Goal: Task Accomplishment & Management: Manage account settings

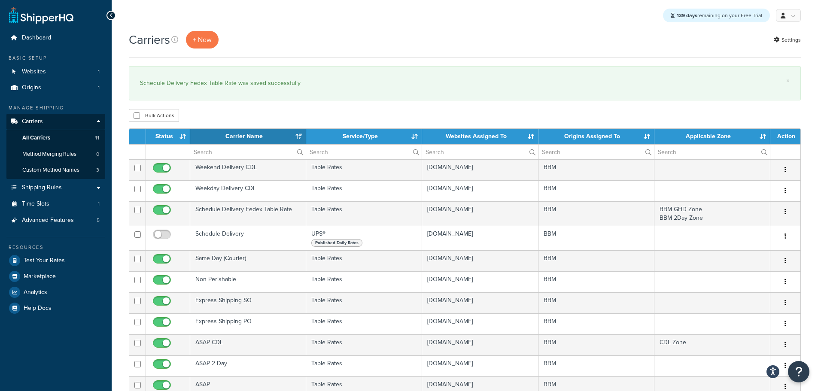
select select "15"
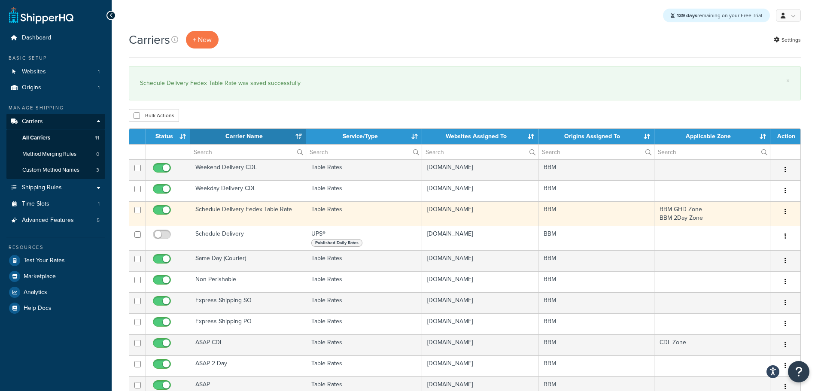
click at [238, 211] on td "Schedule Delivery Fedex Table Rate" at bounding box center [248, 213] width 116 height 24
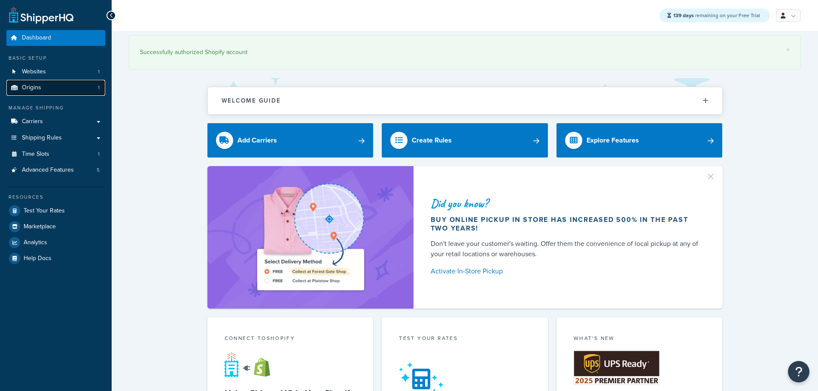
click at [56, 86] on link "Origins 1" at bounding box center [55, 88] width 99 height 16
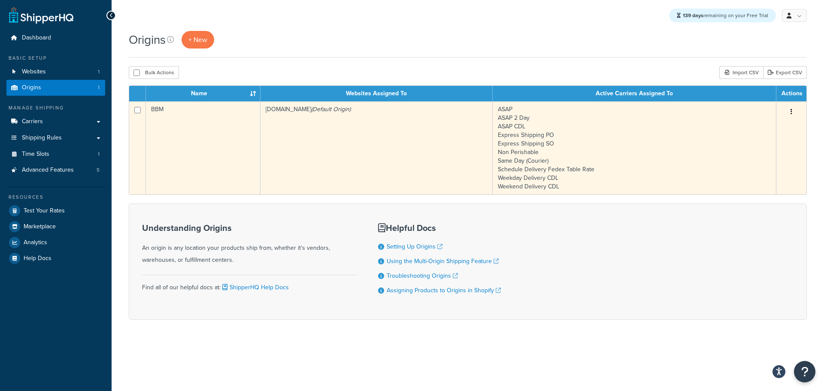
click at [325, 159] on td "bbym-develop-2.myshopify.com (Default Origin)" at bounding box center [377, 147] width 232 height 93
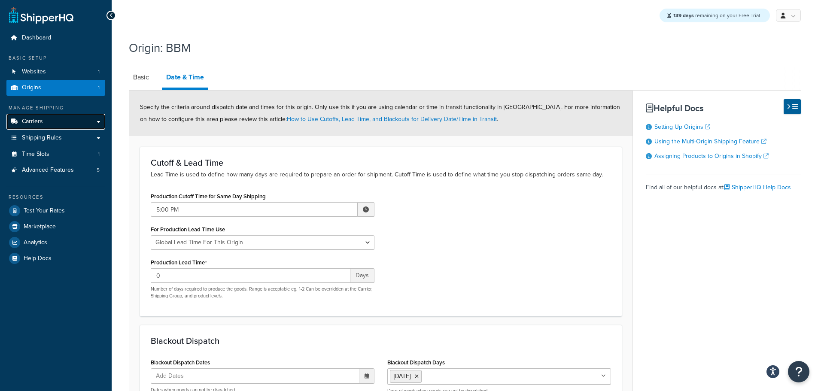
click at [35, 118] on span "Carriers" at bounding box center [32, 121] width 21 height 7
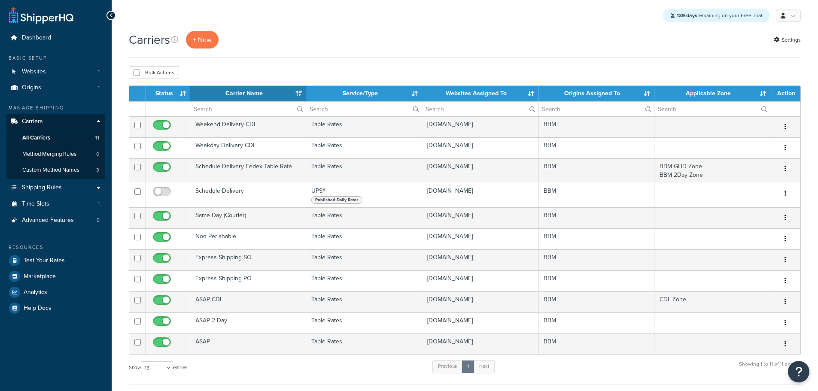
select select "15"
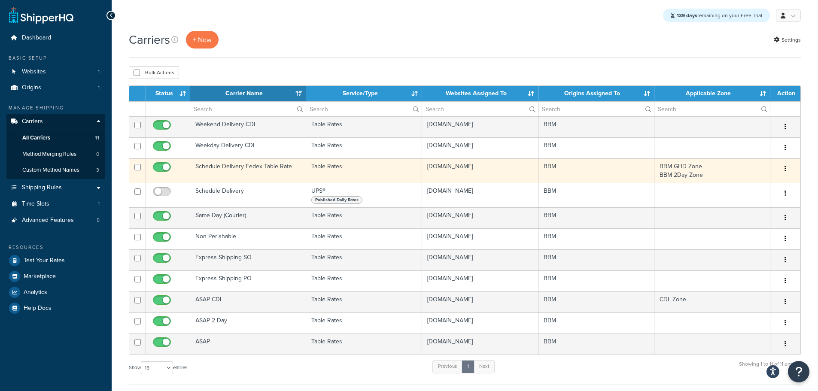
click at [219, 166] on td "Schedule Delivery Fedex Table Rate" at bounding box center [248, 170] width 116 height 24
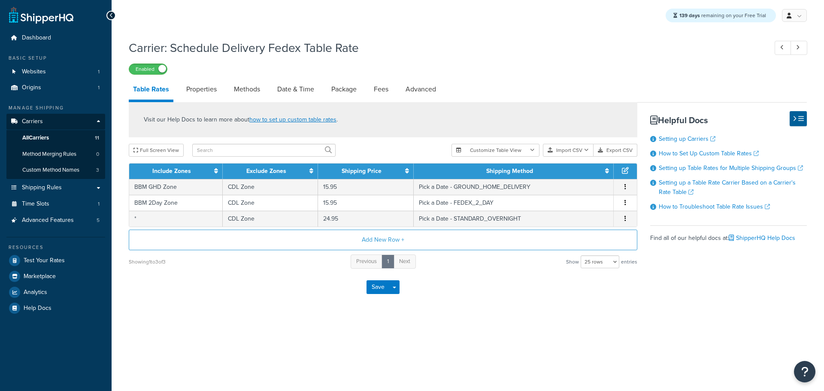
select select "25"
click at [294, 93] on link "Date & Time" at bounding box center [296, 89] width 46 height 21
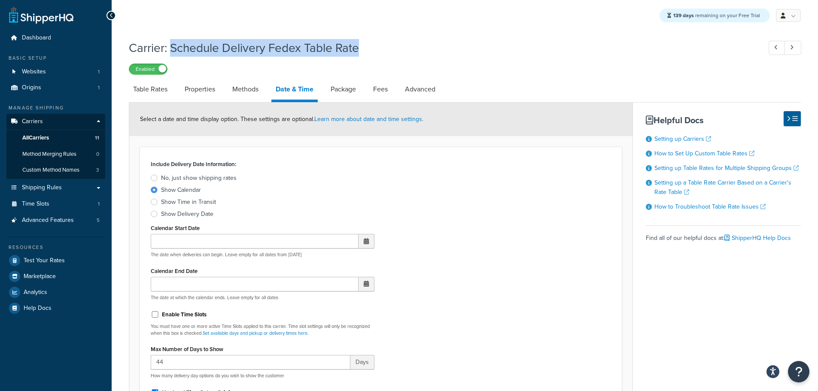
drag, startPoint x: 359, startPoint y: 50, endPoint x: 173, endPoint y: 50, distance: 185.9
click at [173, 50] on h1 "Carrier: Schedule Delivery Fedex Table Rate" at bounding box center [441, 47] width 624 height 17
copy h1 "Schedule Delivery Fedex Table Rate"
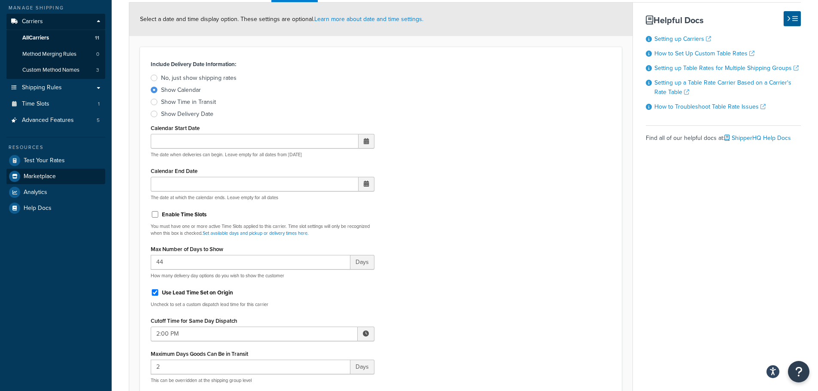
scroll to position [43, 0]
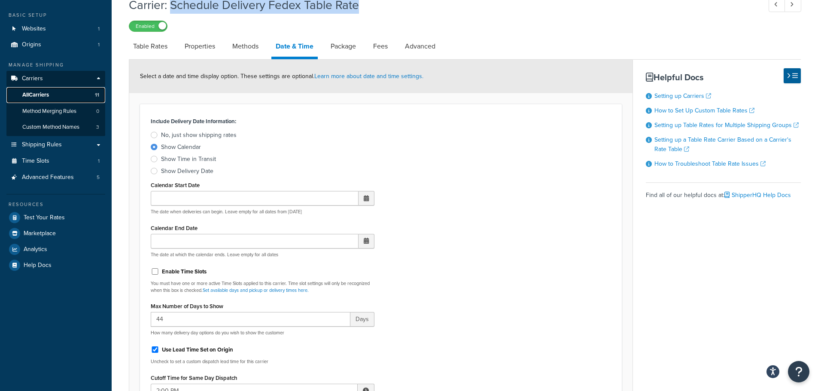
click at [43, 93] on span "All Carriers" at bounding box center [35, 94] width 27 height 7
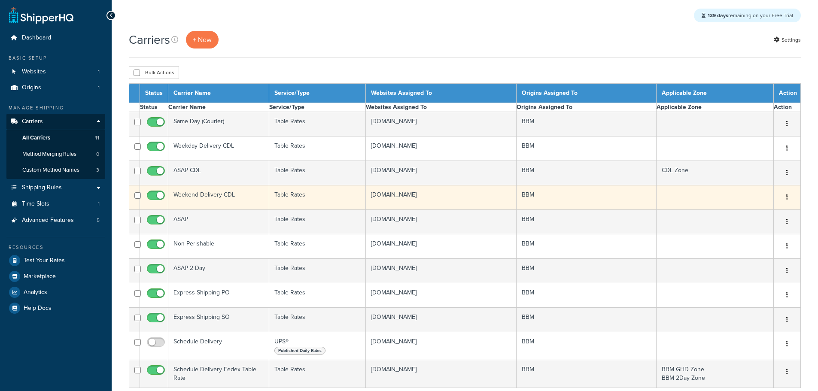
select select "15"
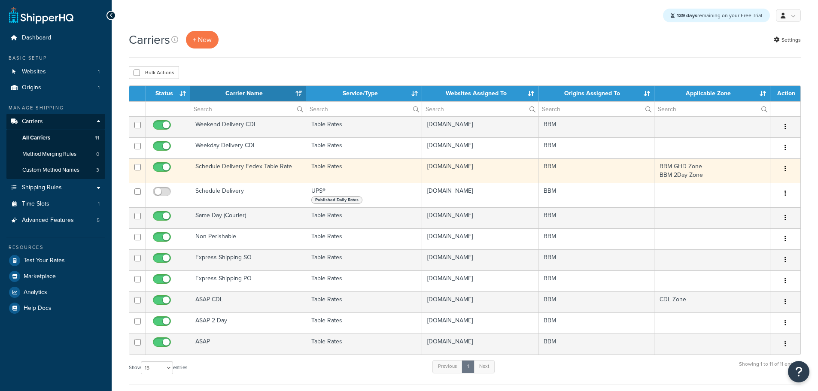
click at [240, 168] on td "Schedule Delivery Fedex Table Rate" at bounding box center [248, 170] width 116 height 24
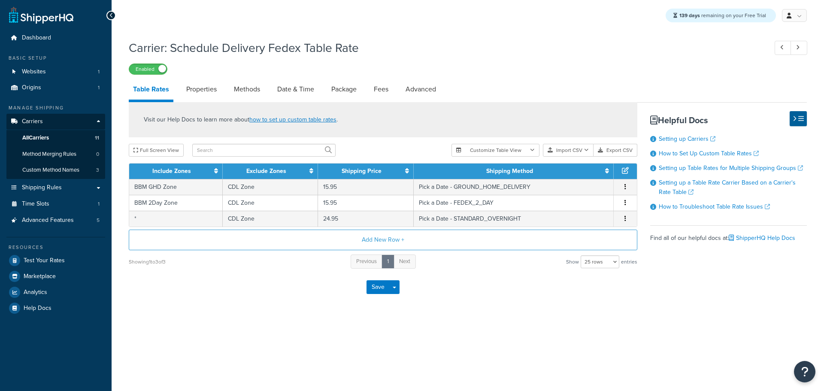
select select "25"
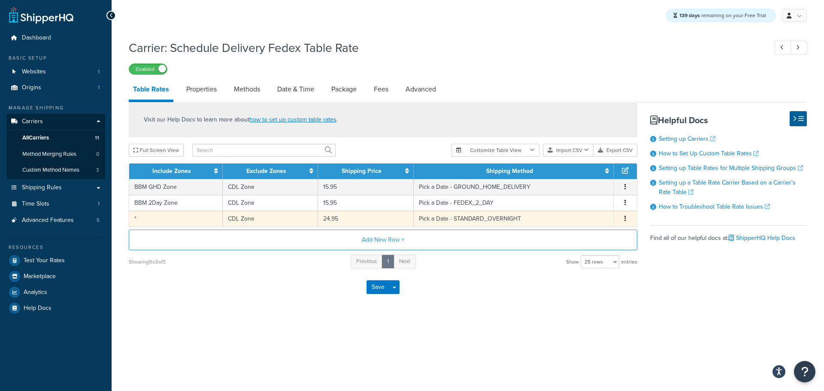
click at [253, 220] on td "CDL Zone" at bounding box center [271, 219] width 96 height 16
select select "181496"
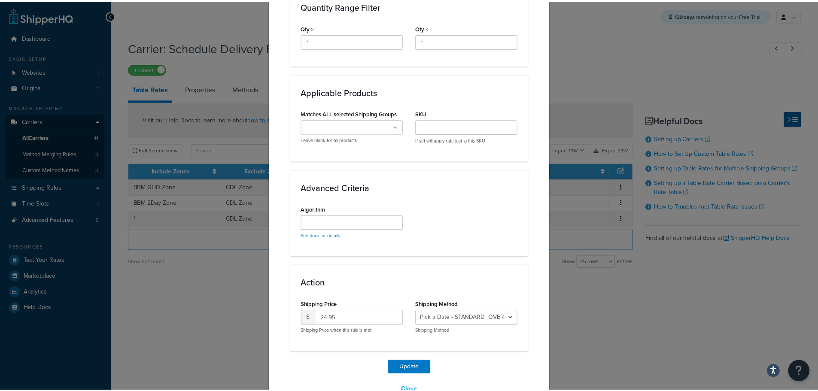
scroll to position [434, 0]
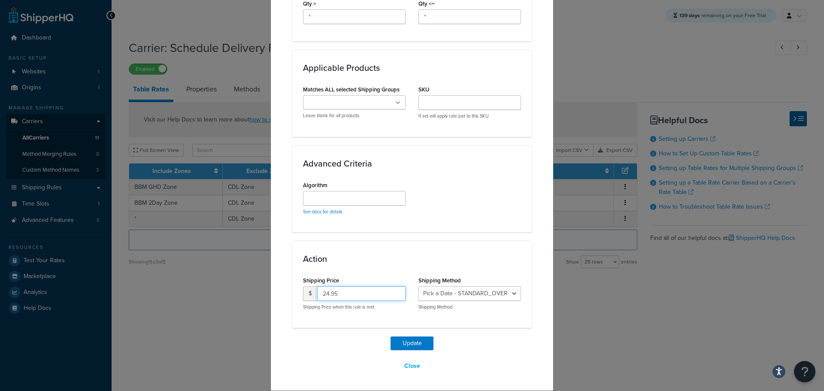
drag, startPoint x: 334, startPoint y: 294, endPoint x: 287, endPoint y: 290, distance: 47.4
type input "15.95"
click at [410, 347] on button "Update" at bounding box center [412, 344] width 43 height 14
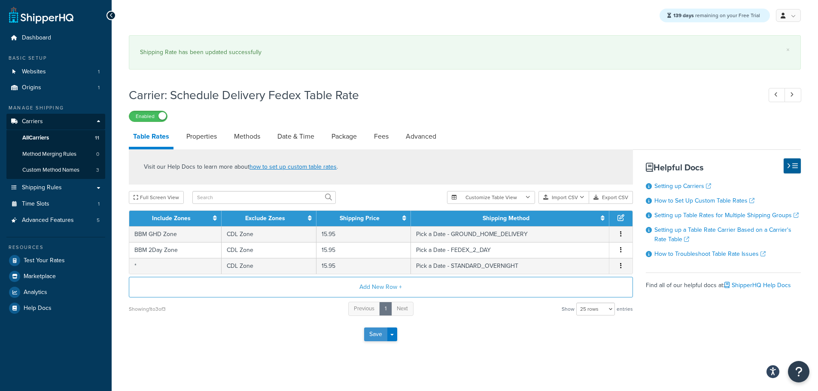
click at [375, 340] on button "Save" at bounding box center [375, 335] width 23 height 14
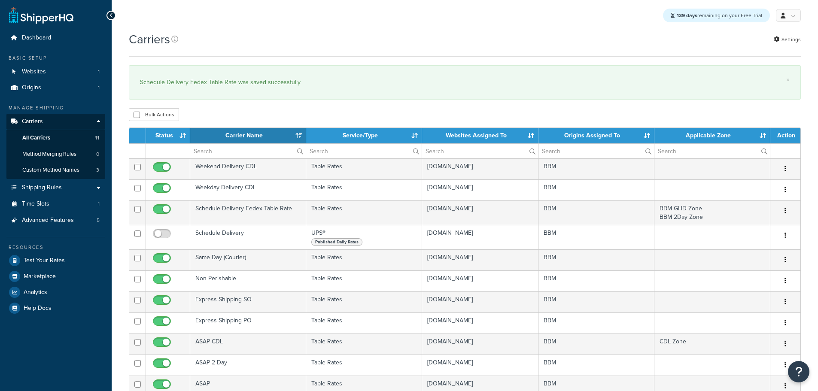
select select "15"
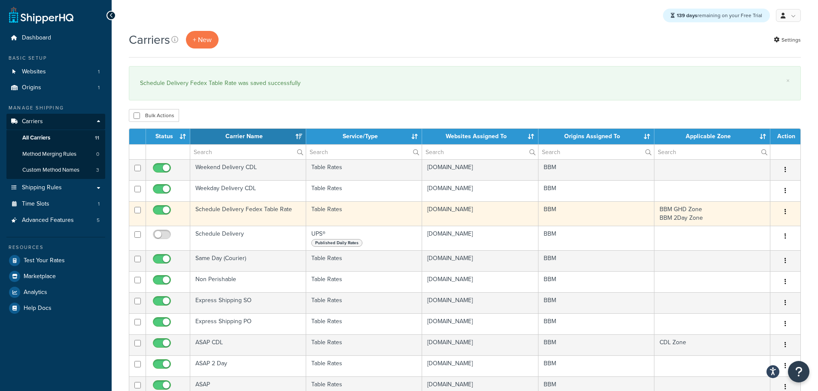
click at [215, 216] on td "Schedule Delivery Fedex Table Rate" at bounding box center [248, 213] width 116 height 24
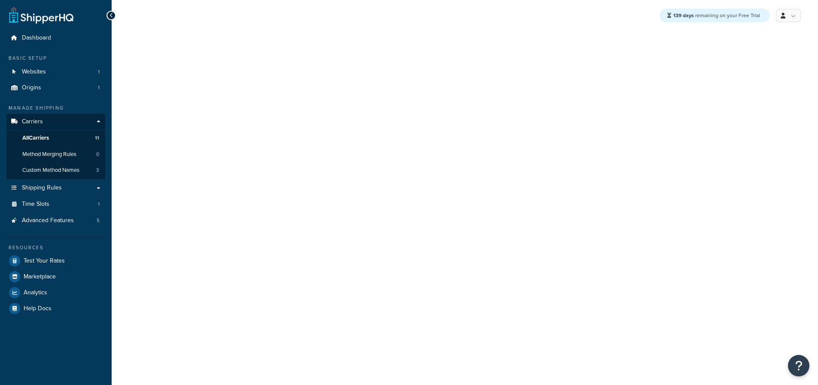
select select "25"
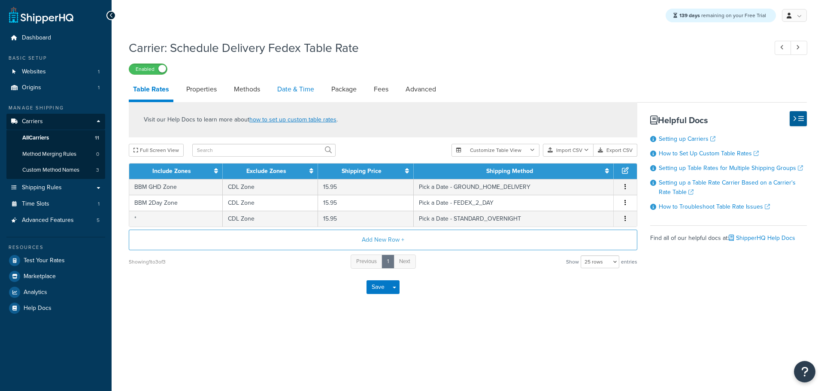
click at [295, 88] on link "Date & Time" at bounding box center [296, 89] width 46 height 21
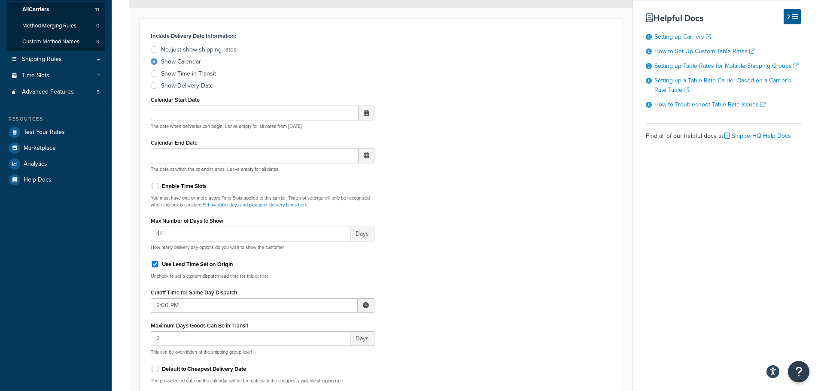
scroll to position [129, 0]
click at [153, 264] on input "Use Lead Time Set on Origin" at bounding box center [155, 264] width 9 height 6
checkbox input "false"
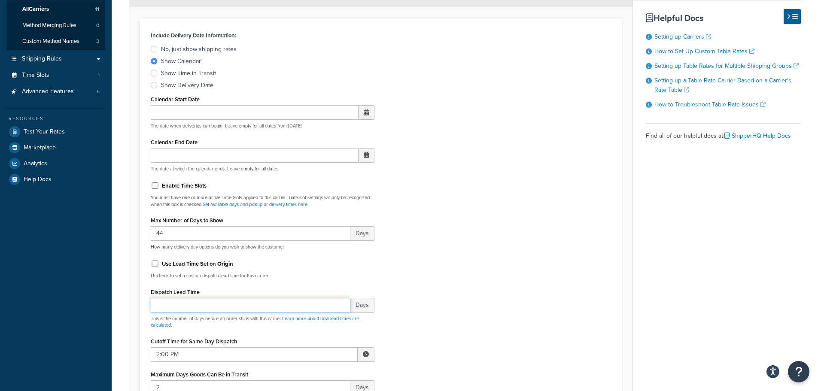
click at [177, 308] on input "Dispatch Lead Time" at bounding box center [251, 305] width 200 height 15
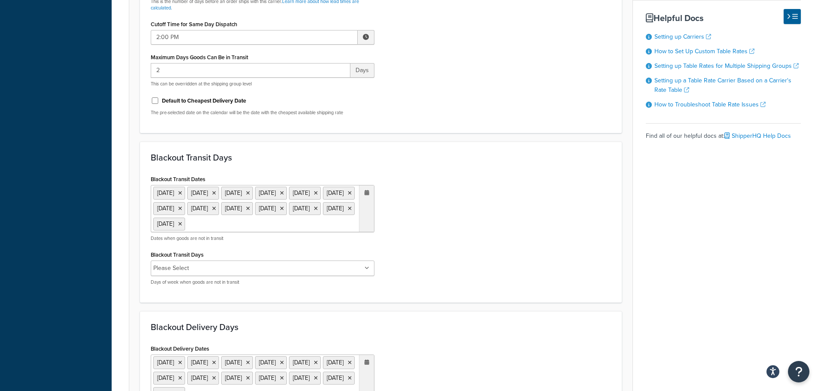
scroll to position [515, 0]
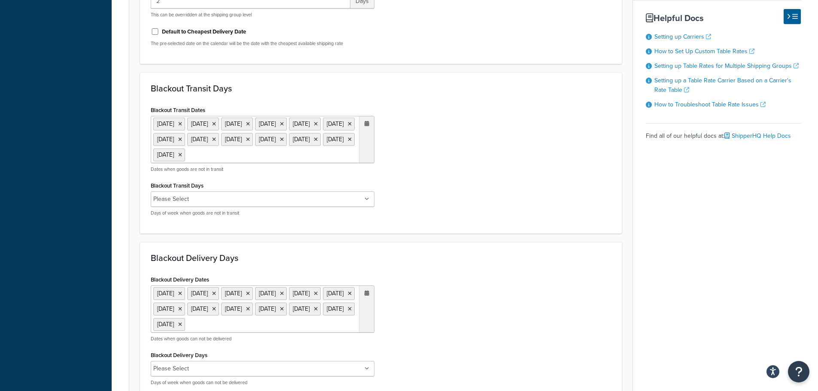
type input "1"
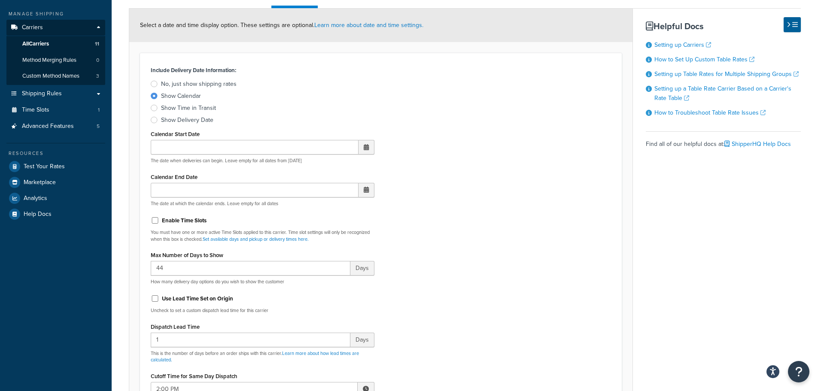
scroll to position [0, 0]
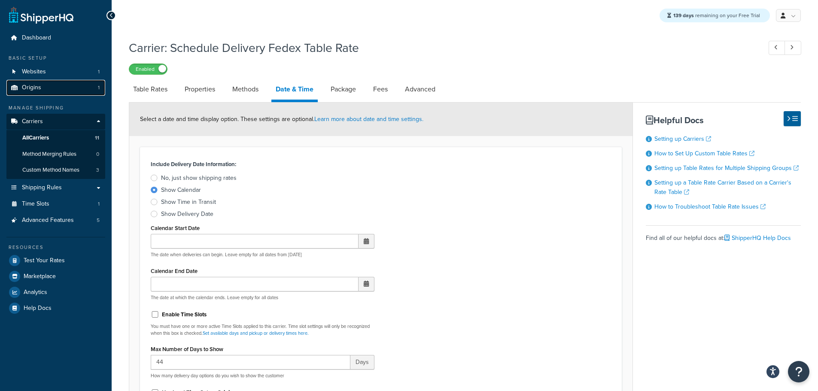
click at [35, 85] on span "Origins" at bounding box center [31, 87] width 19 height 7
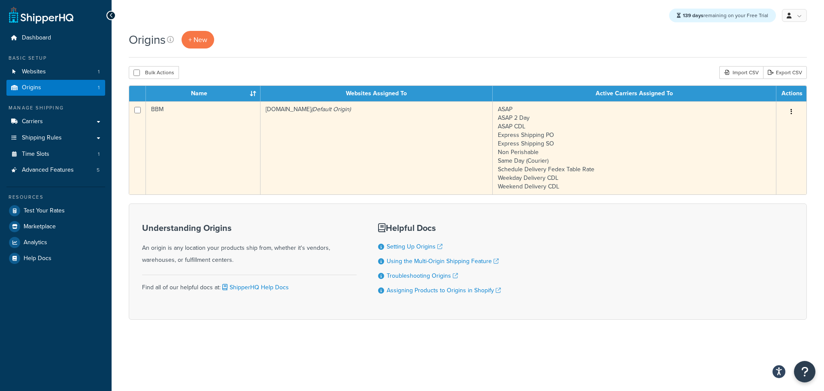
click at [351, 114] on icon "(Default Origin)" at bounding box center [330, 109] width 39 height 9
click at [328, 137] on td "[DOMAIN_NAME] (Default Origin)" at bounding box center [377, 147] width 232 height 93
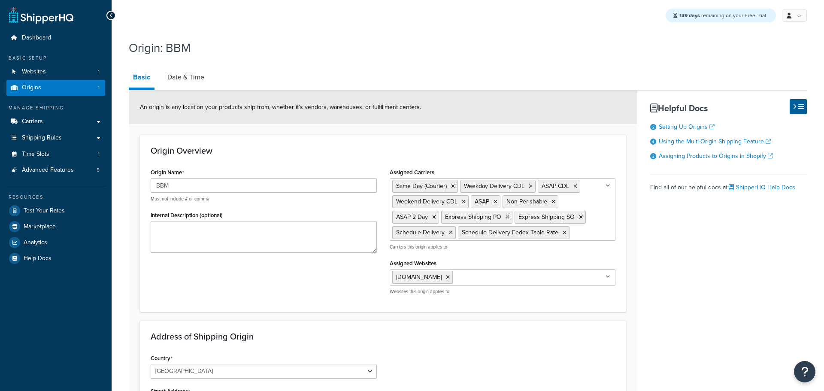
select select "30"
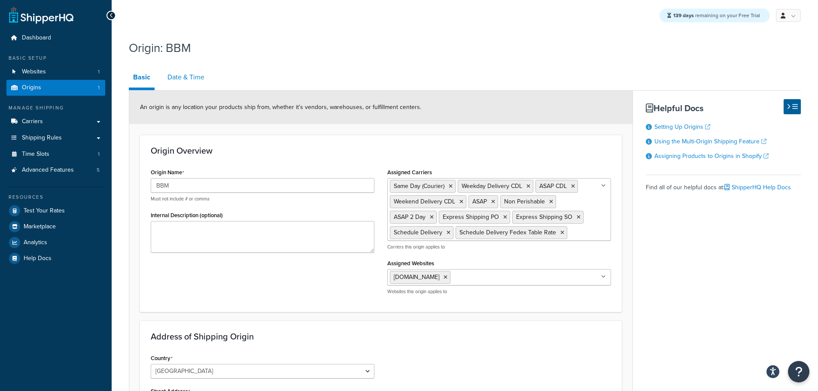
click at [177, 73] on link "Date & Time" at bounding box center [186, 77] width 46 height 21
